Goal: Information Seeking & Learning: Learn about a topic

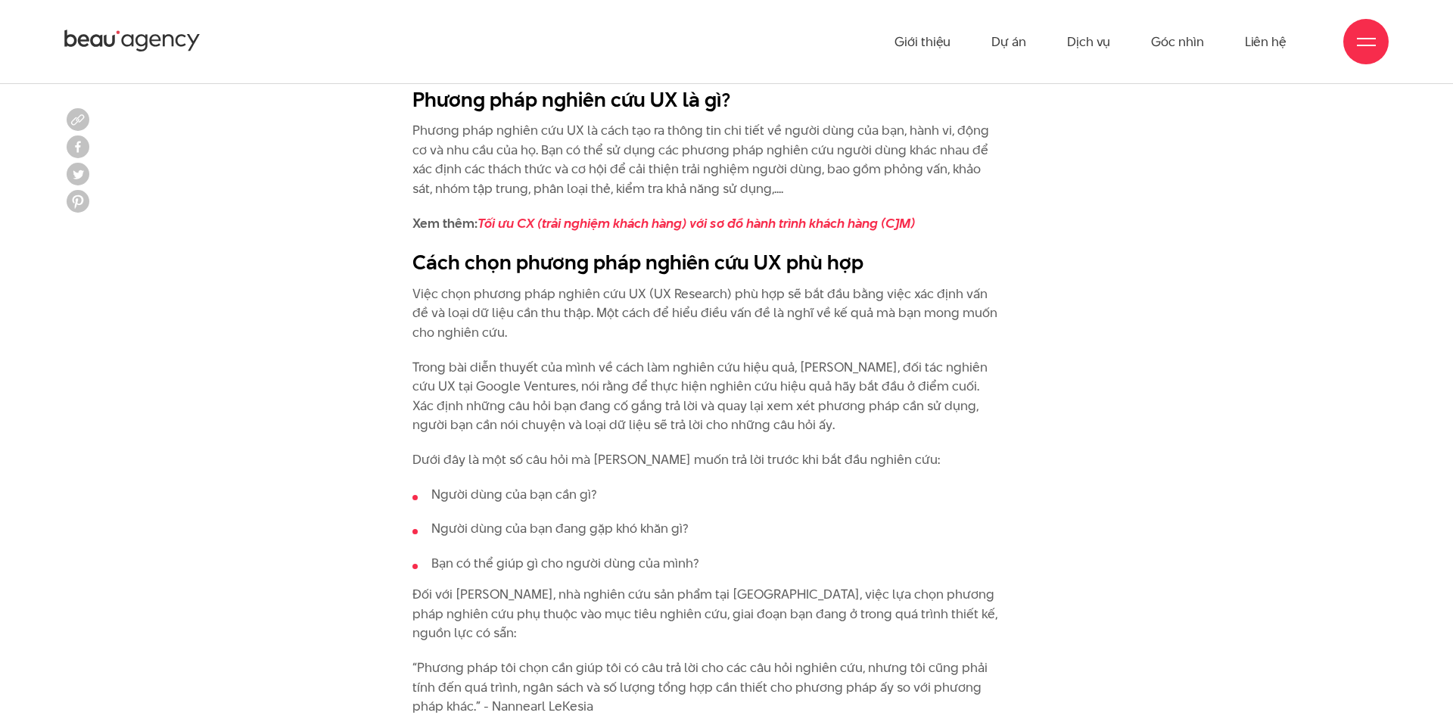
scroll to position [1266, 0]
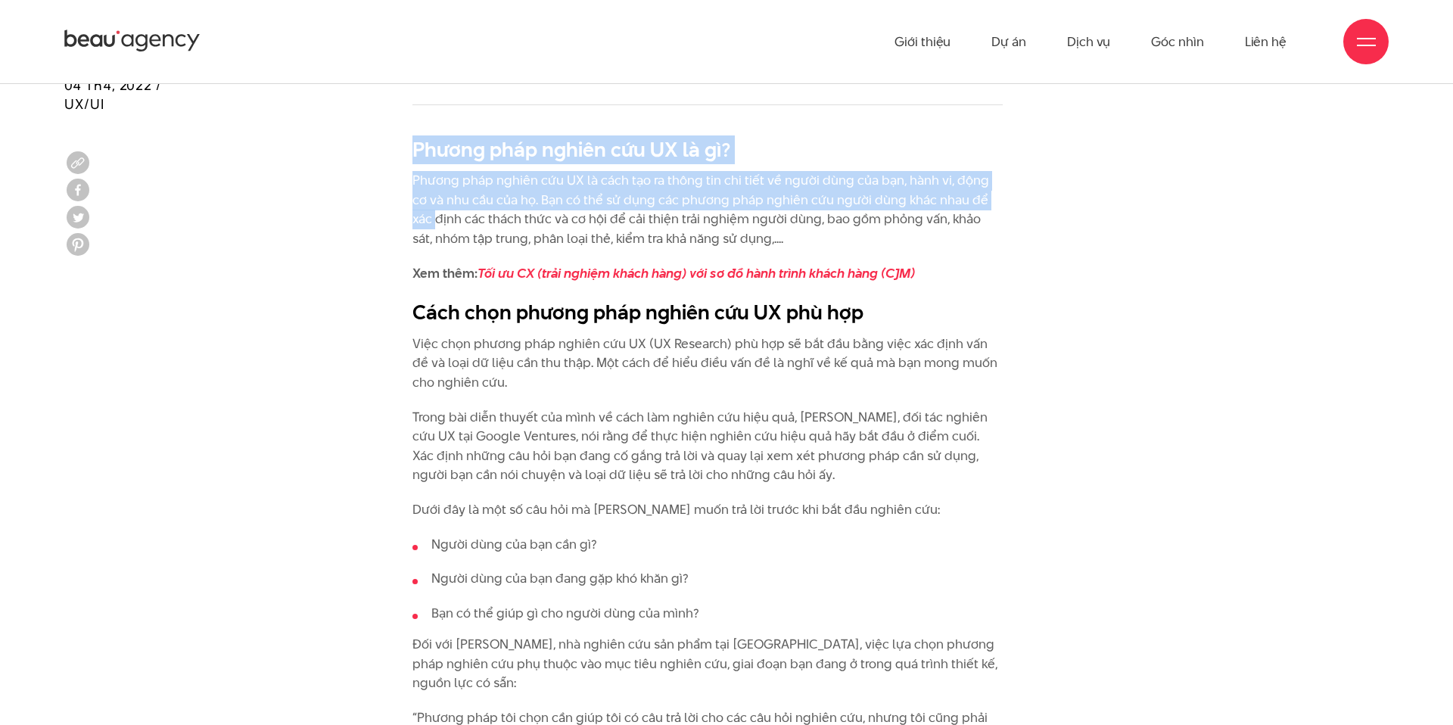
drag, startPoint x: 403, startPoint y: 154, endPoint x: 417, endPoint y: 218, distance: 65.0
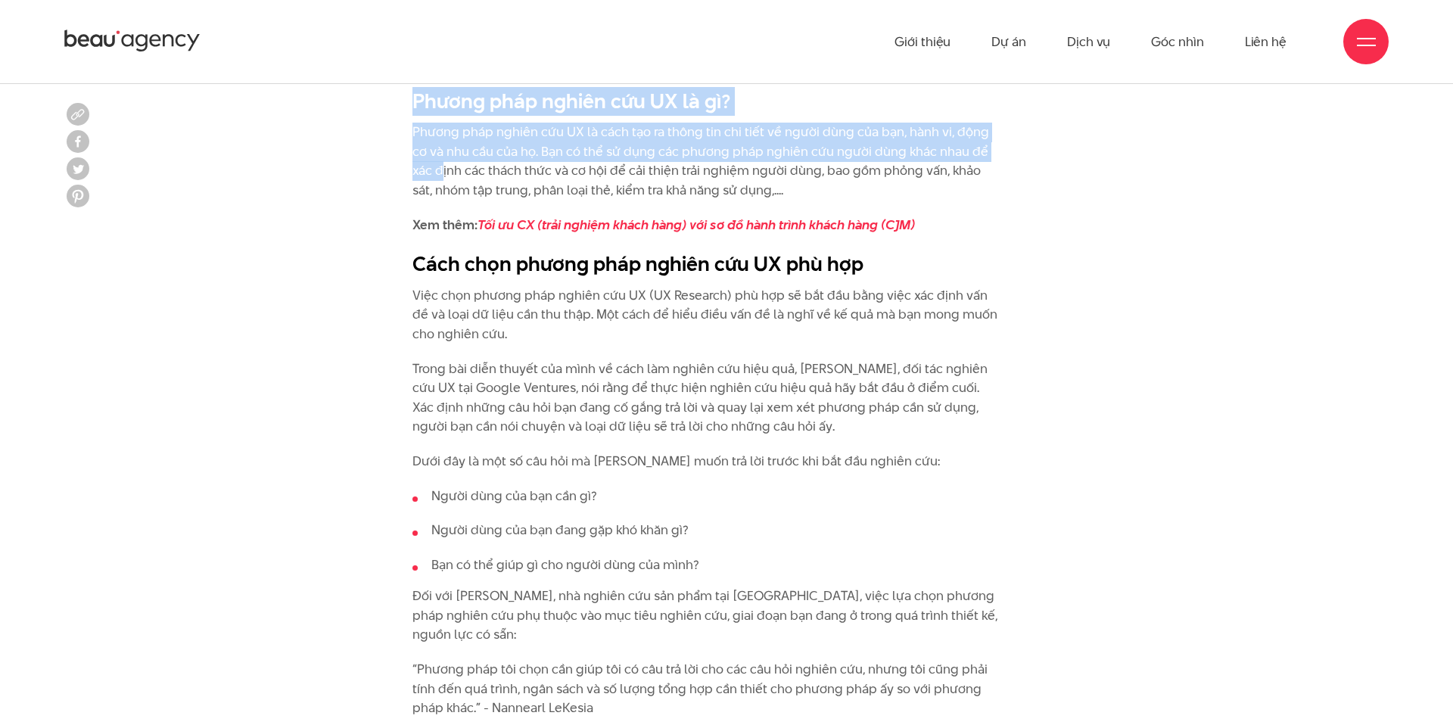
scroll to position [1336, 0]
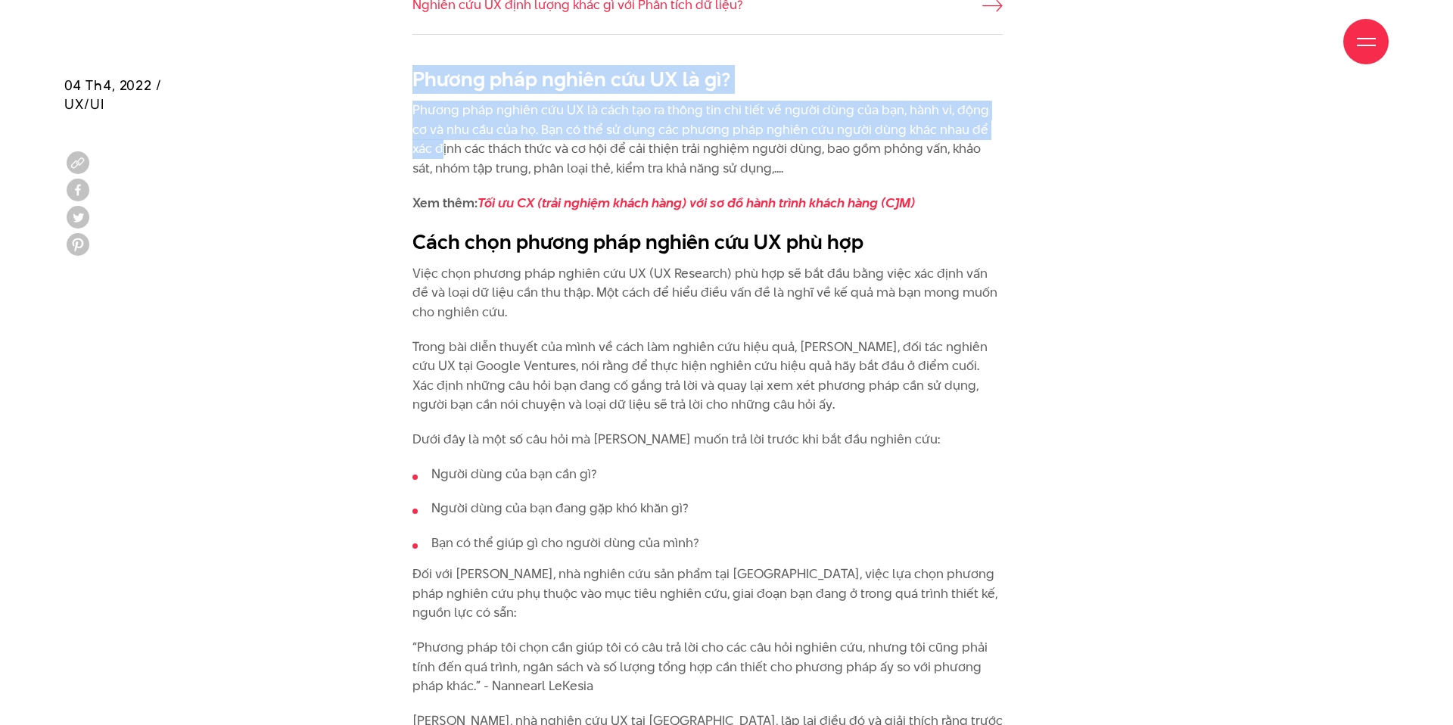
click at [432, 129] on p "Phương pháp nghiên cứu UX là cách tạo ra thông tin chi tiết về người dùng của b…" at bounding box center [707, 139] width 590 height 77
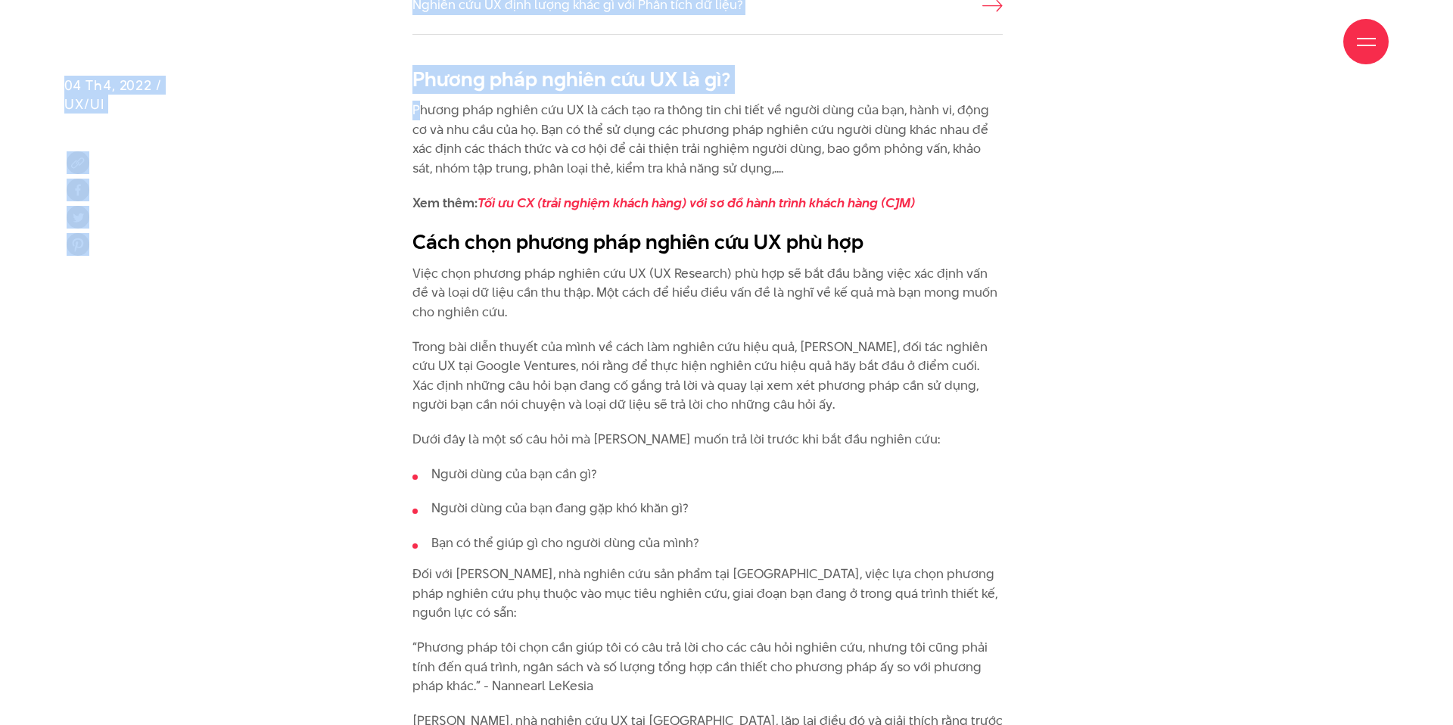
drag, startPoint x: 411, startPoint y: 79, endPoint x: 418, endPoint y: 110, distance: 31.8
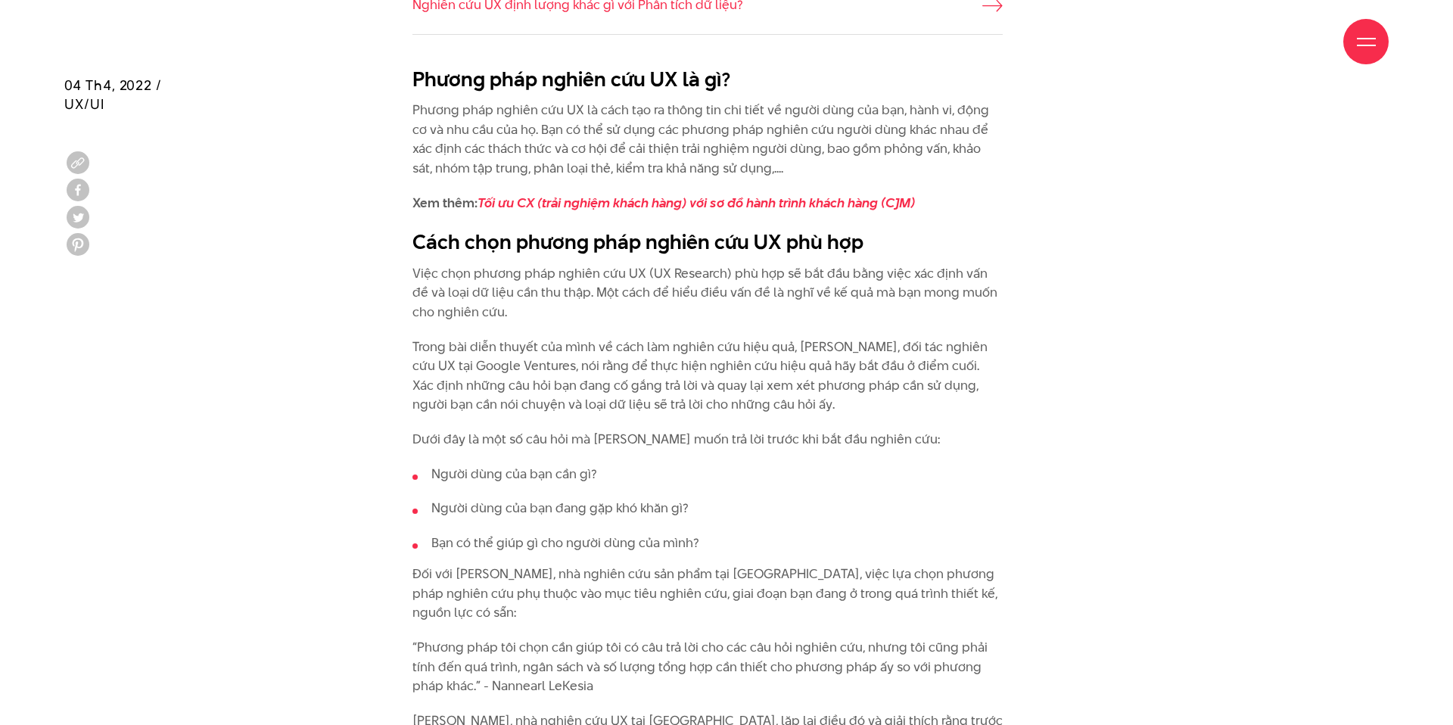
click at [418, 117] on p "Phương pháp nghiên cứu UX là cách tạo ra thông tin chi tiết về người dùng của b…" at bounding box center [707, 139] width 590 height 77
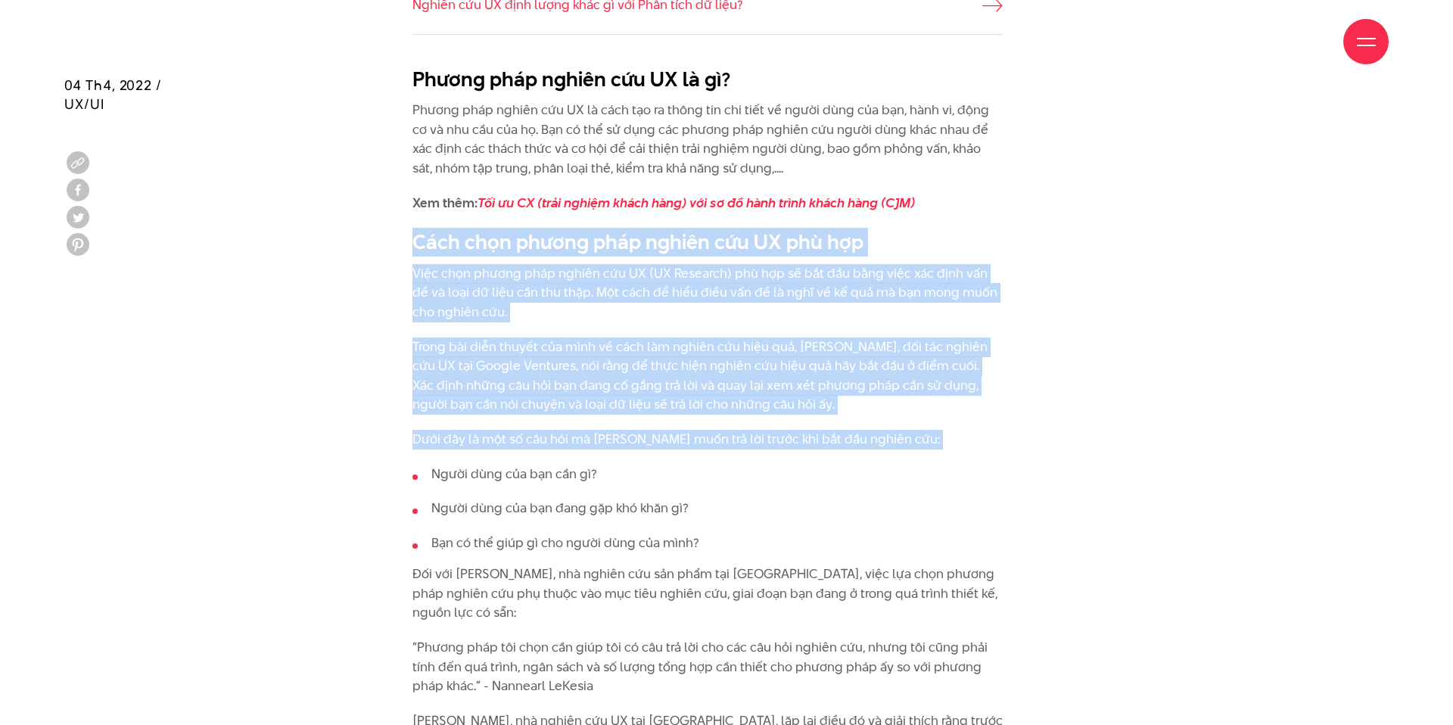
drag, startPoint x: 409, startPoint y: 242, endPoint x: 475, endPoint y: 454, distance: 222.1
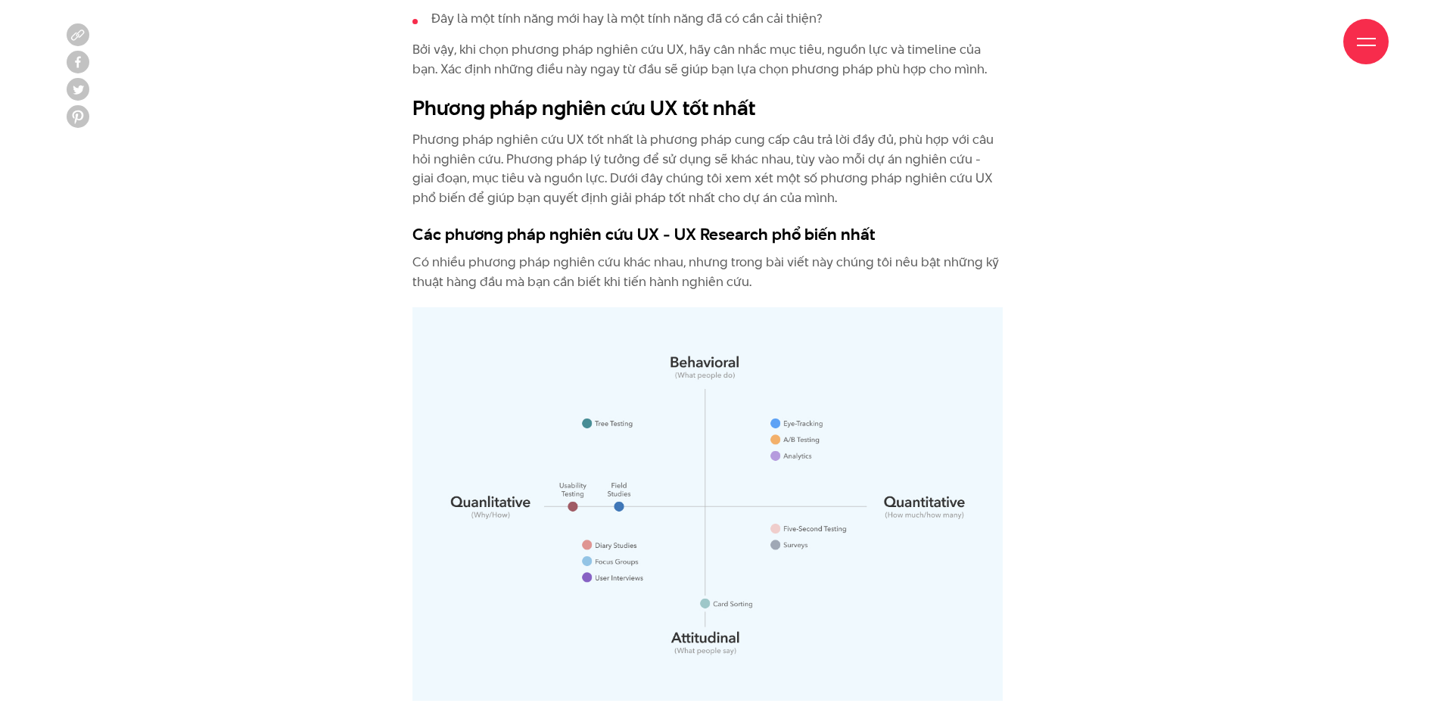
scroll to position [2797, 0]
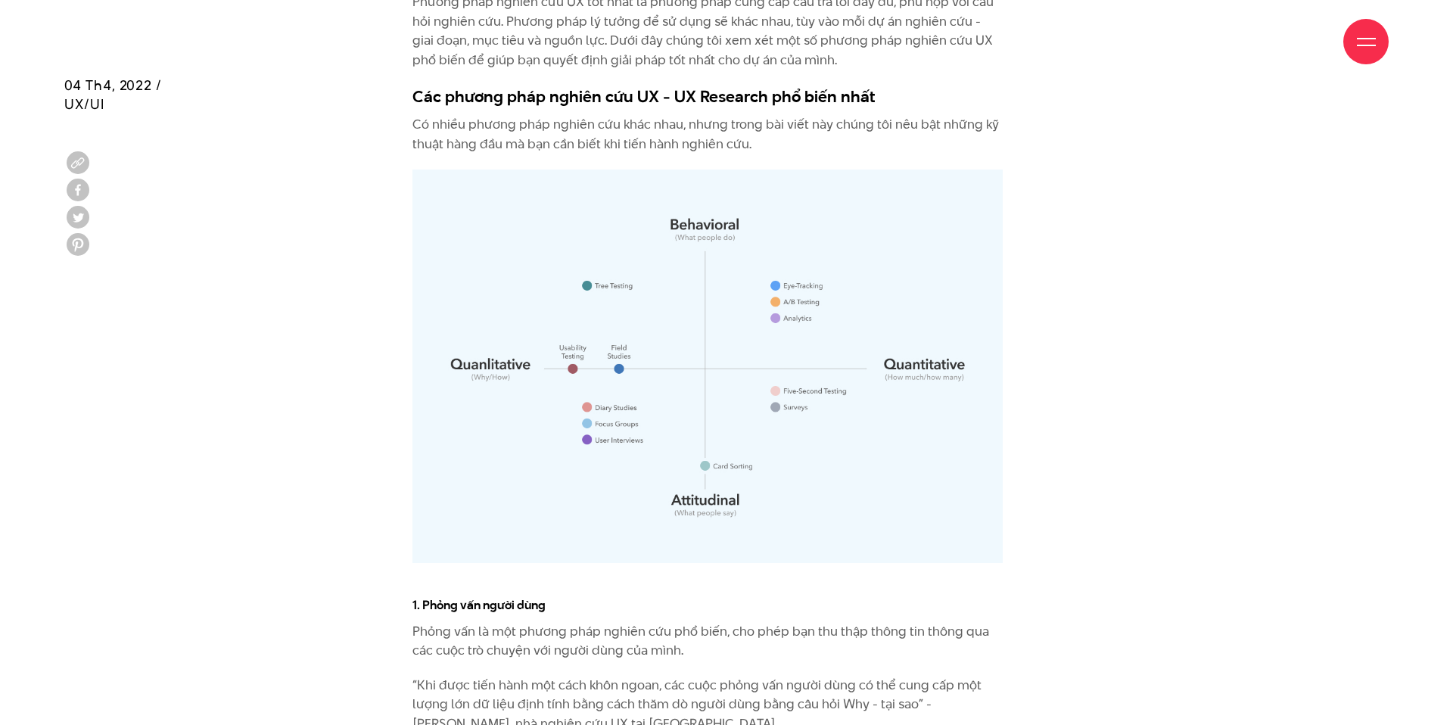
click at [490, 403] on img at bounding box center [707, 367] width 590 height 394
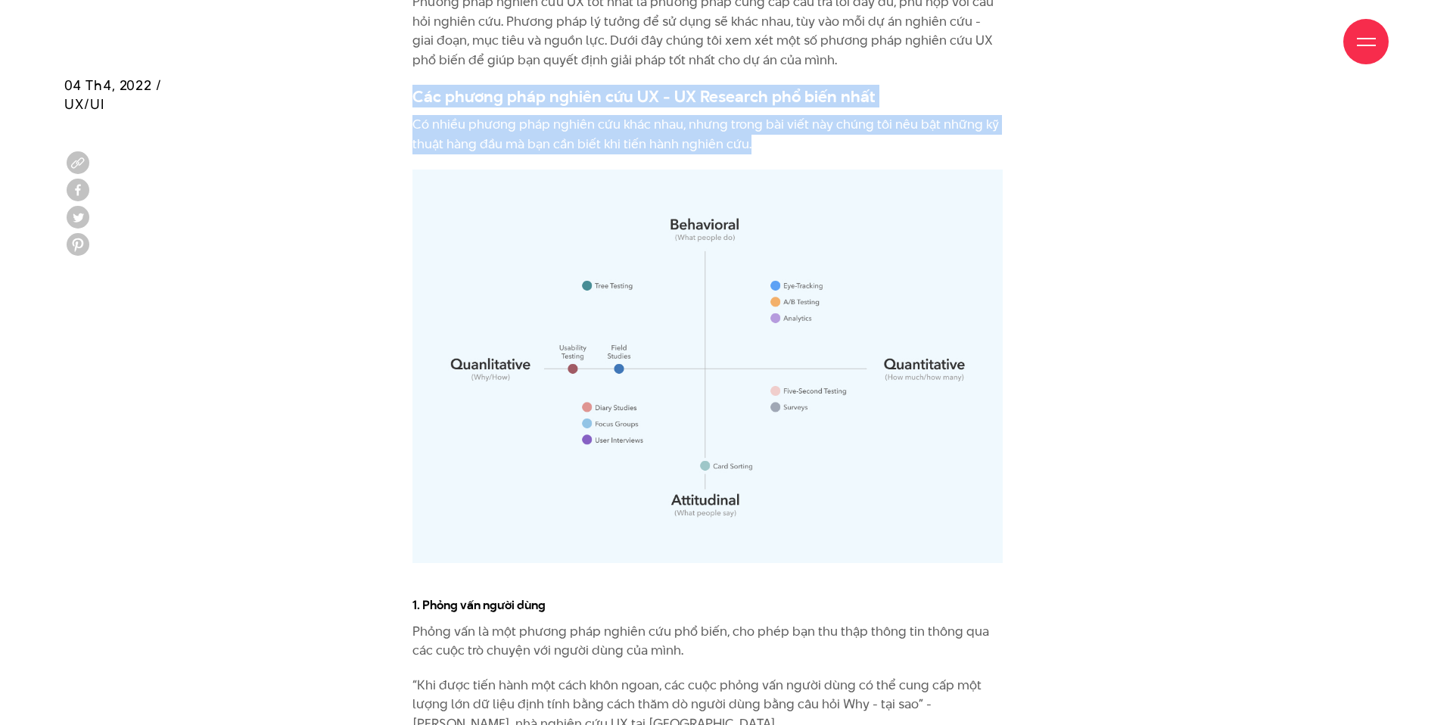
drag, startPoint x: 406, startPoint y: 92, endPoint x: 392, endPoint y: 194, distance: 102.4
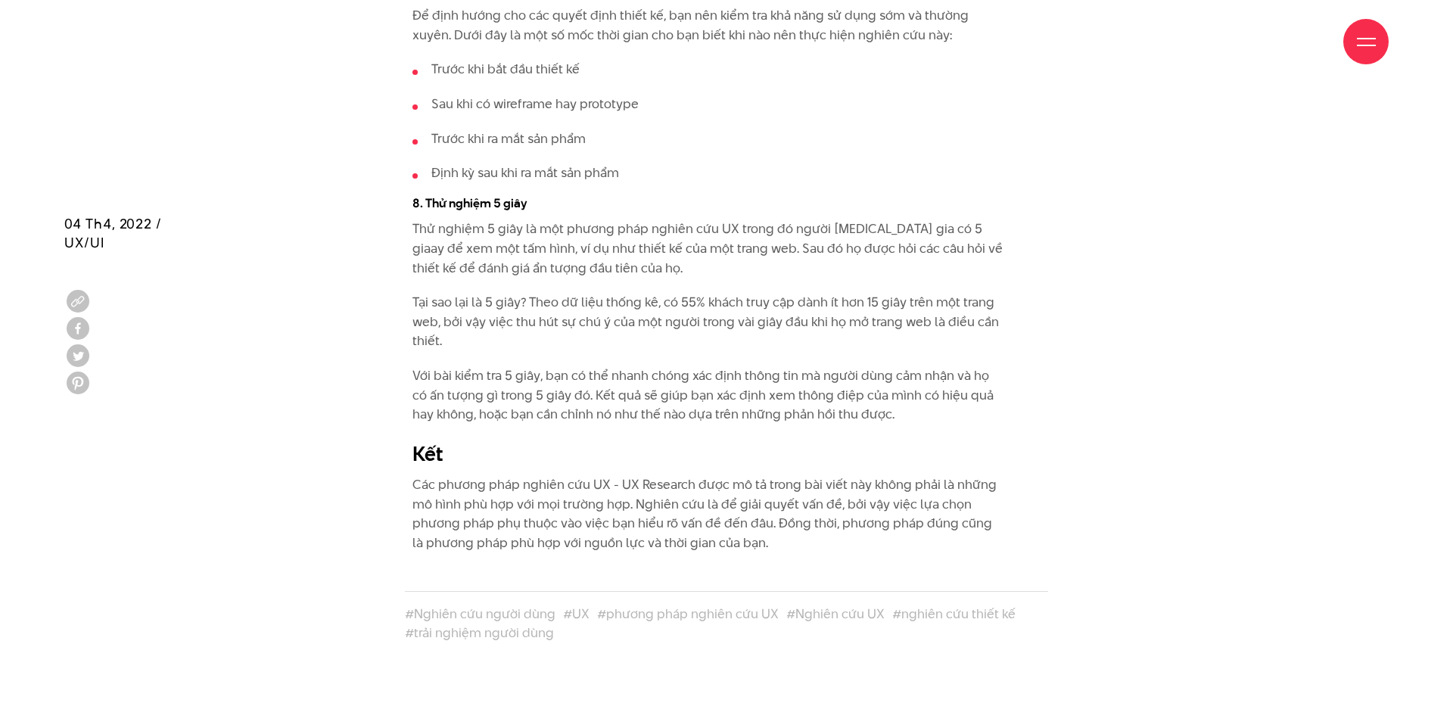
scroll to position [8649, 0]
